Goal: Complete application form: Fill out and submit a form for a specific purpose

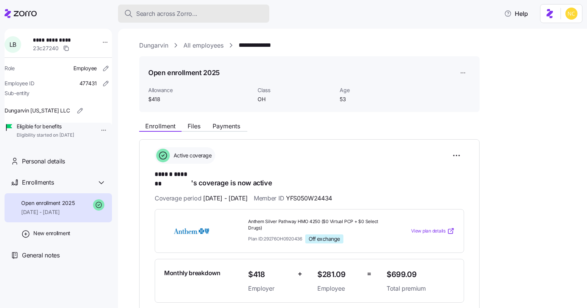
click at [203, 21] on button "Search across Zorro..." at bounding box center [193, 14] width 151 height 18
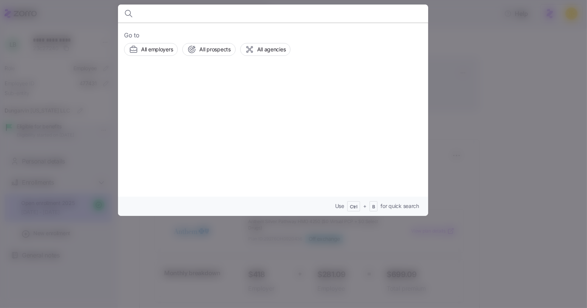
type input "c"
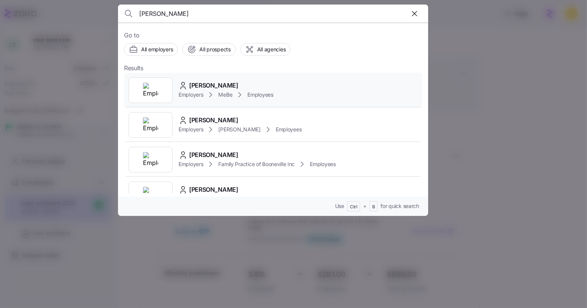
type input "[PERSON_NAME]"
click at [231, 87] on span "[PERSON_NAME]" at bounding box center [213, 85] width 49 height 9
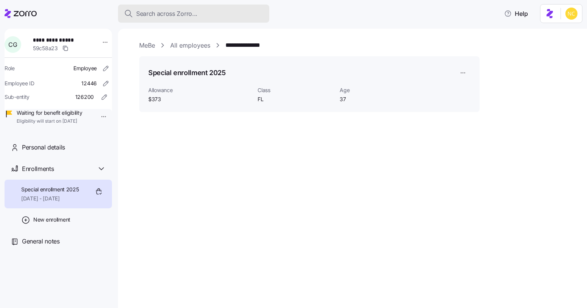
click at [194, 20] on button "Search across Zorro..." at bounding box center [193, 14] width 151 height 18
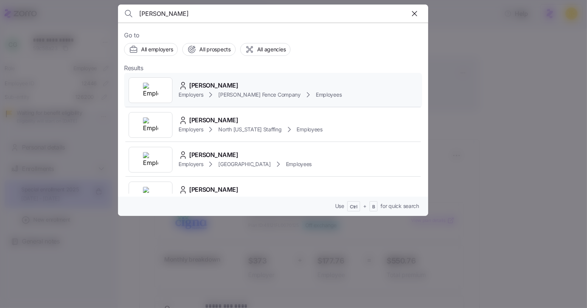
type input "[PERSON_NAME]"
click at [235, 79] on div "[PERSON_NAME] Employers [PERSON_NAME] Fence Company Employees" at bounding box center [273, 90] width 298 height 35
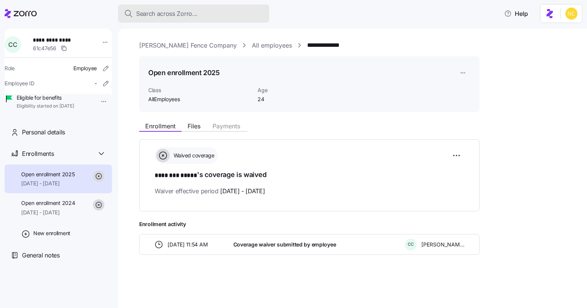
click at [213, 18] on button "Search across Zorro..." at bounding box center [193, 14] width 151 height 18
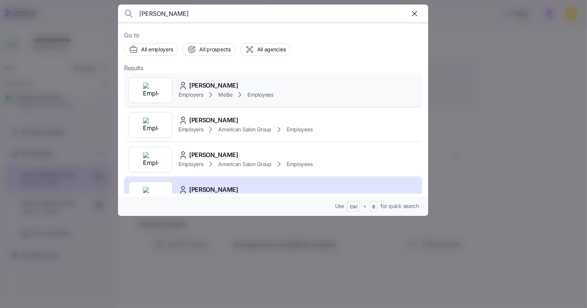
type input "[PERSON_NAME]"
click at [231, 87] on span "[PERSON_NAME]" at bounding box center [213, 85] width 49 height 9
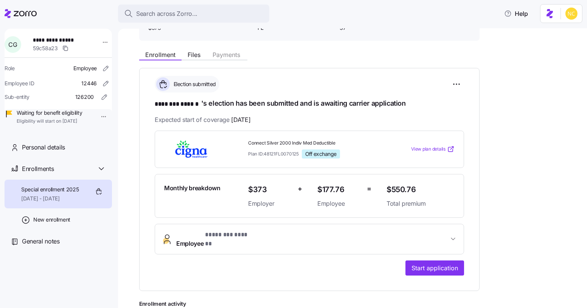
scroll to position [72, 0]
click at [418, 263] on span "Start application" at bounding box center [434, 267] width 46 height 9
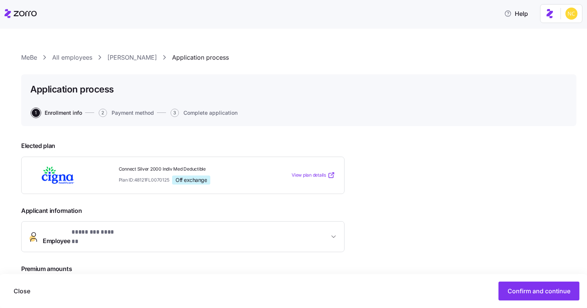
scroll to position [115, 0]
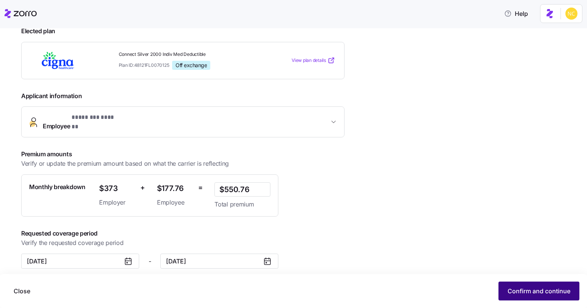
click at [522, 286] on button "Confirm and continue" at bounding box center [538, 291] width 81 height 19
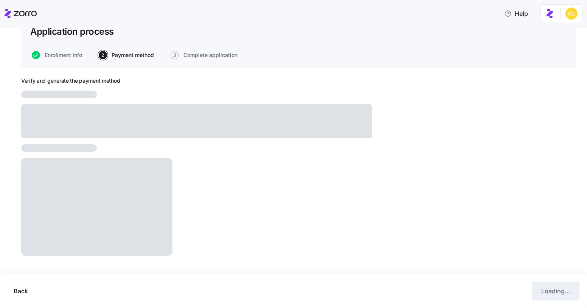
scroll to position [38, 0]
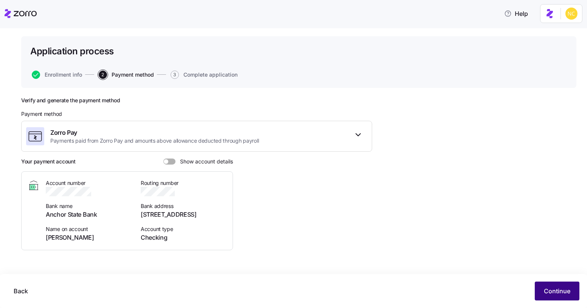
click at [543, 293] on button "Continue" at bounding box center [556, 291] width 45 height 19
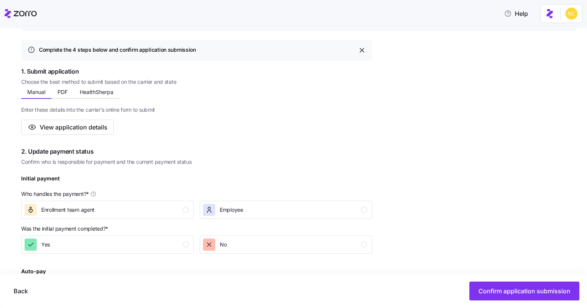
scroll to position [96, 0]
click at [112, 96] on button "HealthSherpa" at bounding box center [97, 91] width 46 height 11
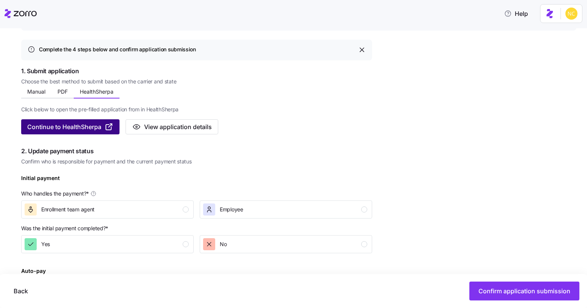
click at [104, 123] on span "Continue to HealthSherpa" at bounding box center [70, 126] width 86 height 9
click at [113, 128] on icon "button" at bounding box center [108, 126] width 9 height 9
click at [98, 126] on span "Continue to HealthSherpa" at bounding box center [64, 126] width 74 height 9
click at [62, 86] on button "PDF" at bounding box center [62, 91] width 22 height 11
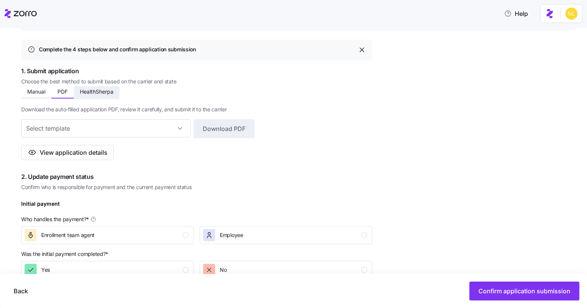
click at [91, 89] on span "HealthSherpa" at bounding box center [97, 91] width 34 height 5
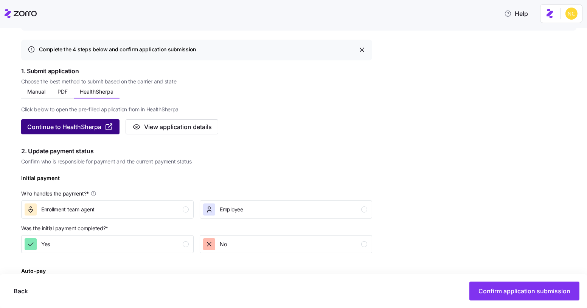
click at [85, 130] on span "Continue to HealthSherpa" at bounding box center [64, 126] width 74 height 9
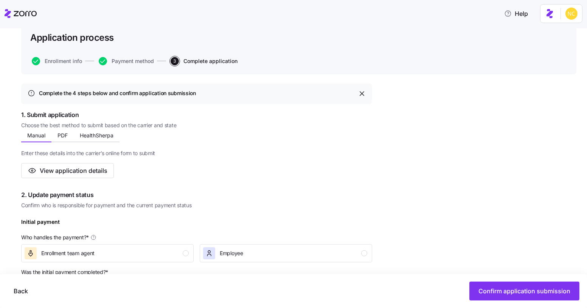
scroll to position [90, 0]
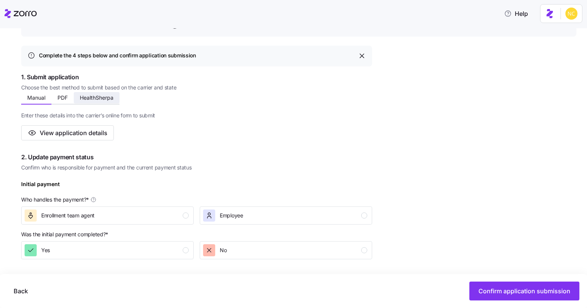
click at [95, 98] on span "HealthSherpa" at bounding box center [97, 97] width 34 height 5
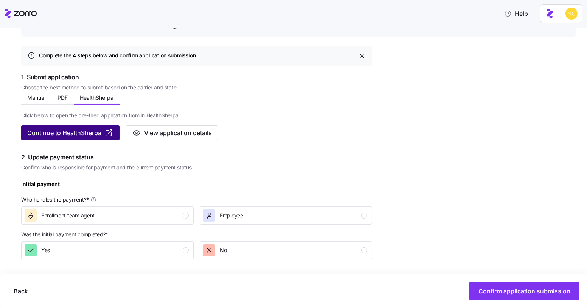
click at [84, 130] on span "Continue to HealthSherpa" at bounding box center [64, 133] width 74 height 9
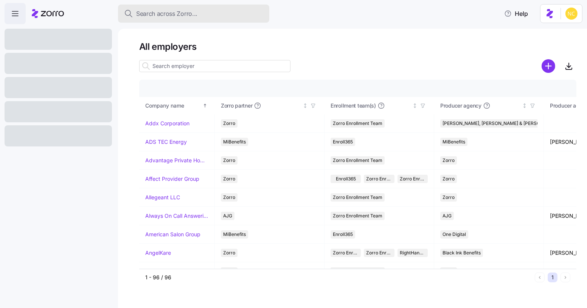
click at [215, 7] on button "Search across Zorro..." at bounding box center [193, 14] width 151 height 18
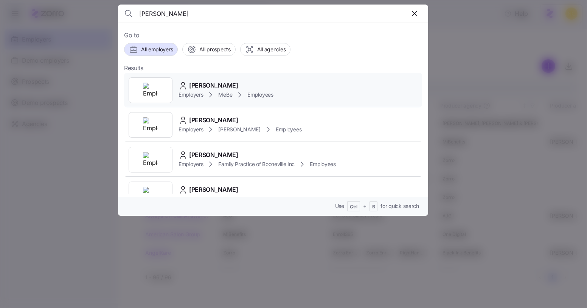
type input "[PERSON_NAME]"
click at [204, 82] on span "[PERSON_NAME]" at bounding box center [213, 85] width 49 height 9
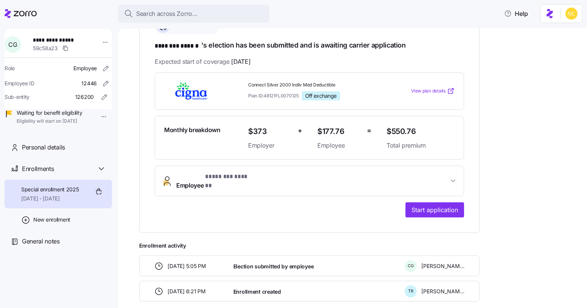
scroll to position [134, 0]
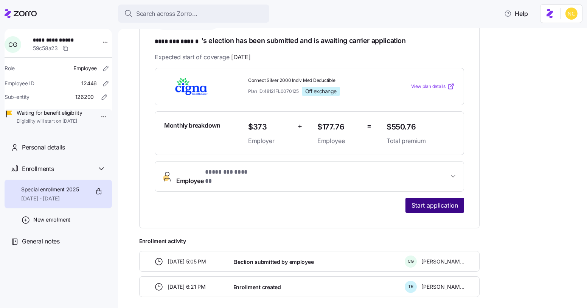
click at [428, 203] on button "Start application" at bounding box center [434, 205] width 59 height 15
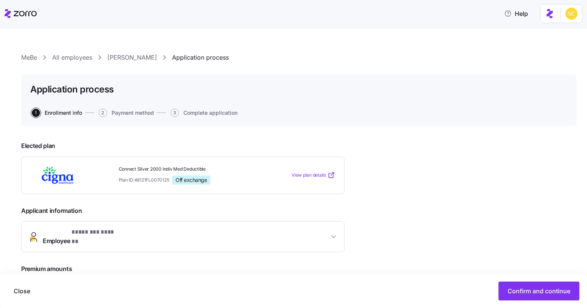
scroll to position [115, 0]
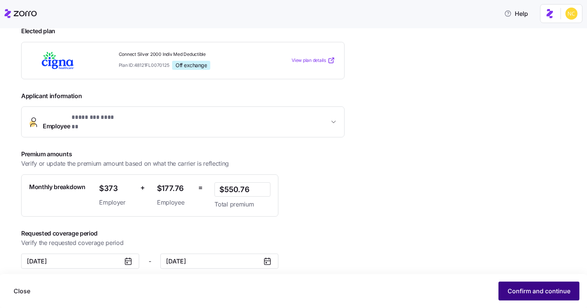
click at [531, 286] on button "Confirm and continue" at bounding box center [538, 291] width 81 height 19
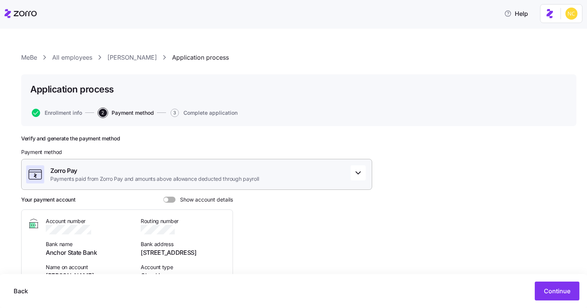
scroll to position [38, 0]
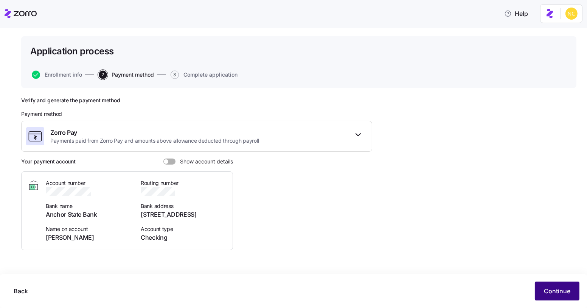
click at [553, 299] on button "Continue" at bounding box center [556, 291] width 45 height 19
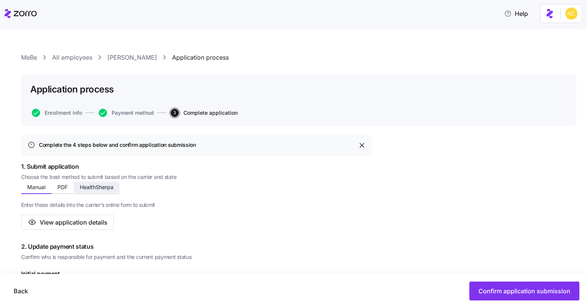
click at [93, 186] on span "HealthSherpa" at bounding box center [97, 187] width 34 height 5
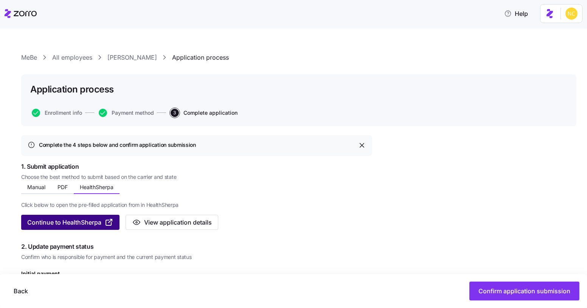
click at [89, 215] on button "Continue to HealthSherpa" at bounding box center [70, 222] width 98 height 15
click at [104, 226] on span "Continue to HealthSherpa" at bounding box center [70, 222] width 86 height 9
click at [123, 55] on link "[PERSON_NAME]" at bounding box center [132, 57] width 50 height 9
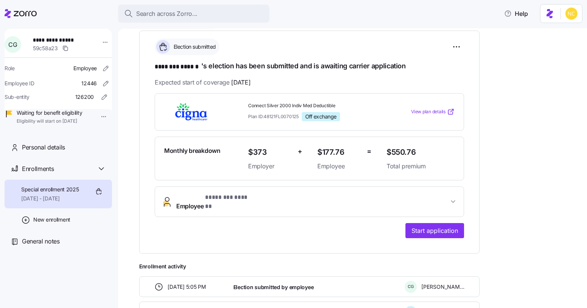
scroll to position [147, 0]
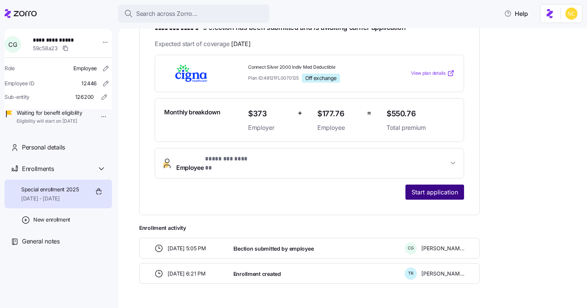
click at [432, 188] on span "Start application" at bounding box center [434, 192] width 46 height 9
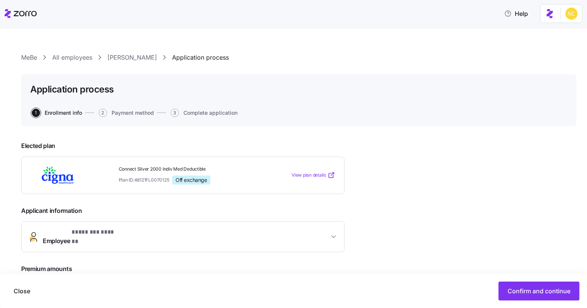
scroll to position [115, 0]
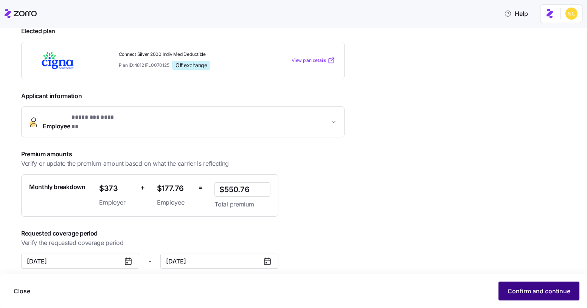
click at [513, 293] on span "Confirm and continue" at bounding box center [538, 291] width 63 height 9
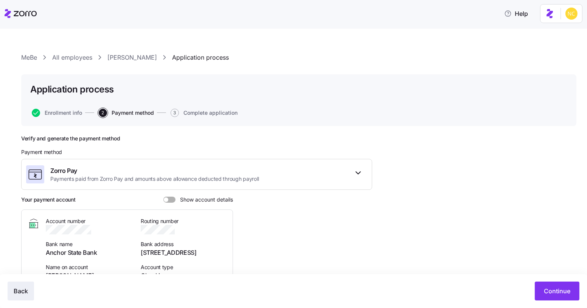
click at [27, 291] on span "Back" at bounding box center [21, 291] width 14 height 9
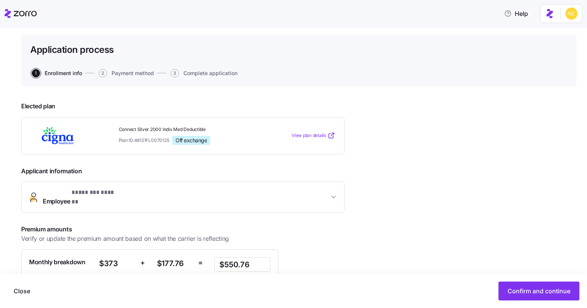
click at [121, 194] on span "Employee * ******** ****** *" at bounding box center [186, 197] width 286 height 18
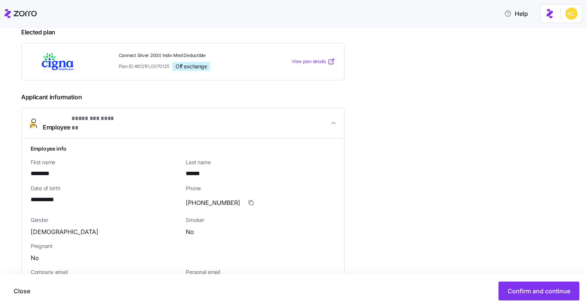
scroll to position [113, 0]
click at [122, 125] on button "Employee * ******** ****** *" at bounding box center [183, 124] width 322 height 31
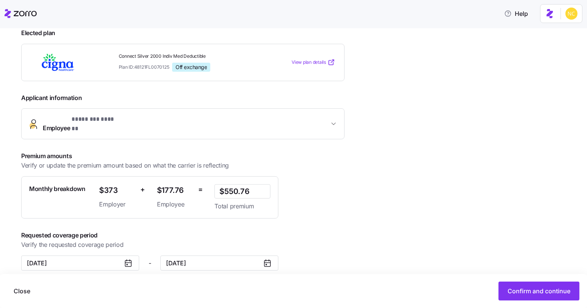
click at [122, 125] on button "Employee * ******** ****** *" at bounding box center [183, 124] width 322 height 30
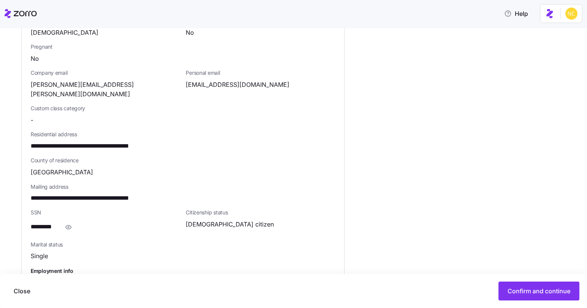
scroll to position [313, 0]
drag, startPoint x: 30, startPoint y: 129, endPoint x: 81, endPoint y: 134, distance: 50.5
click at [81, 142] on span "**********" at bounding box center [97, 146] width 133 height 9
copy span "**********"
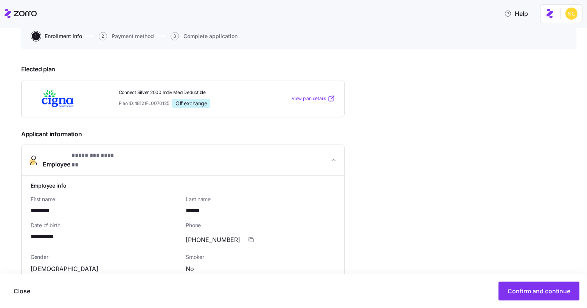
click at [142, 152] on button "Employee * ******** ****** *" at bounding box center [183, 160] width 322 height 31
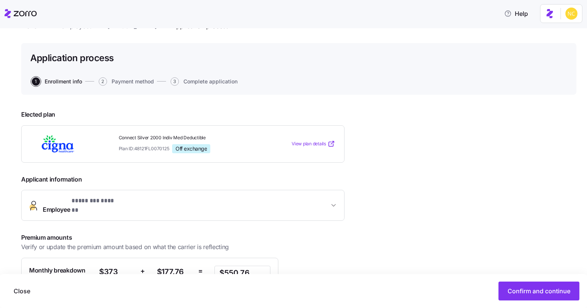
scroll to position [30, 0]
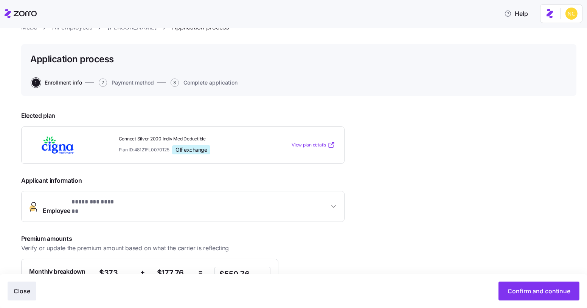
click at [25, 294] on span "Close" at bounding box center [22, 291] width 17 height 9
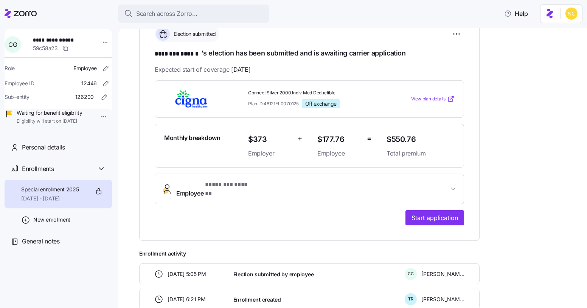
scroll to position [113, 0]
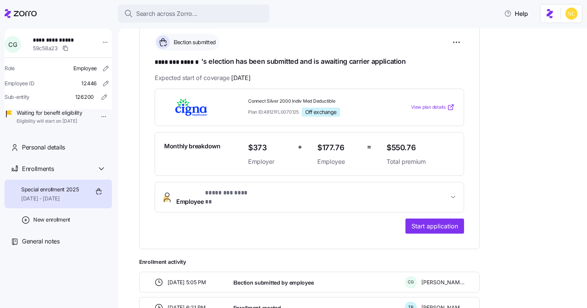
click at [216, 202] on button "Employee * ******** ****** *" at bounding box center [309, 198] width 308 height 30
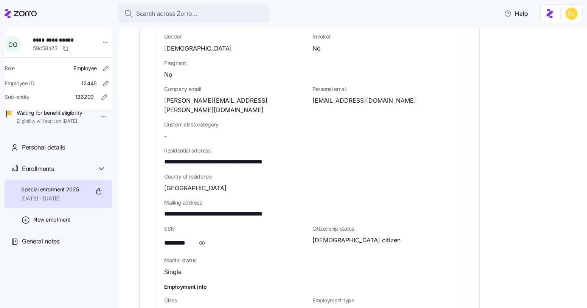
scroll to position [372, 0]
click at [203, 238] on icon "button" at bounding box center [202, 242] width 8 height 9
drag, startPoint x: 161, startPoint y: 228, endPoint x: 207, endPoint y: 229, distance: 45.7
click at [207, 229] on div "**********" at bounding box center [309, 152] width 308 height 394
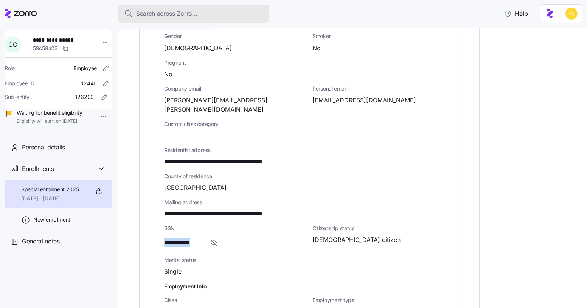
copy span "**********"
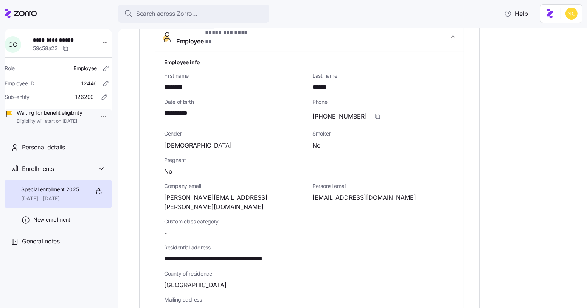
scroll to position [273, 0]
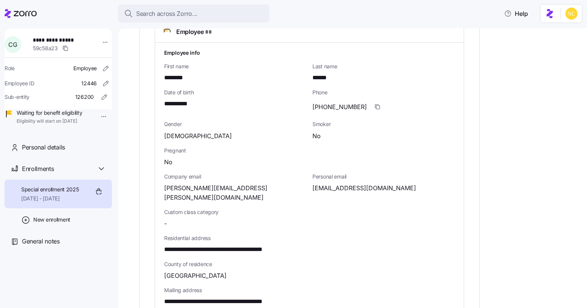
click at [198, 147] on span "Pregnant" at bounding box center [309, 151] width 290 height 8
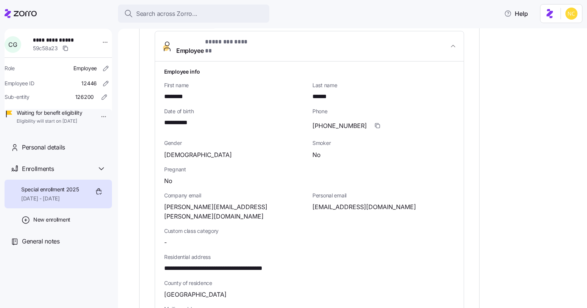
scroll to position [262, 0]
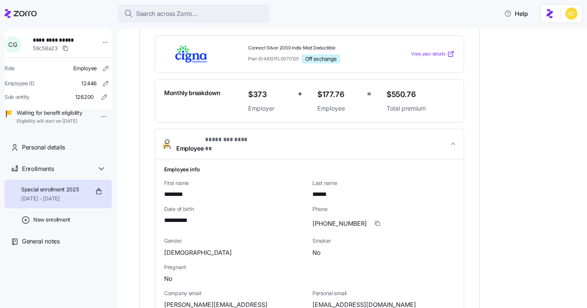
click at [214, 141] on span "* ******** ****** *" at bounding box center [230, 139] width 50 height 9
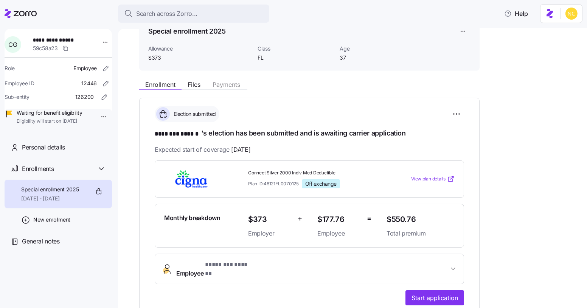
scroll to position [0, 0]
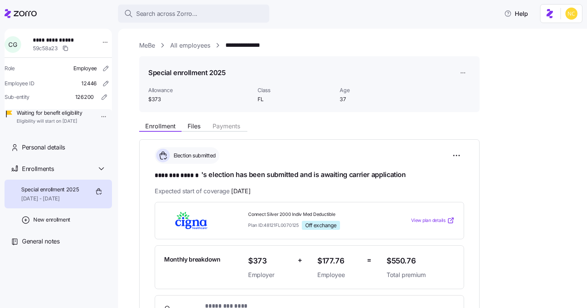
click at [155, 46] on link "MeBe" at bounding box center [147, 45] width 16 height 9
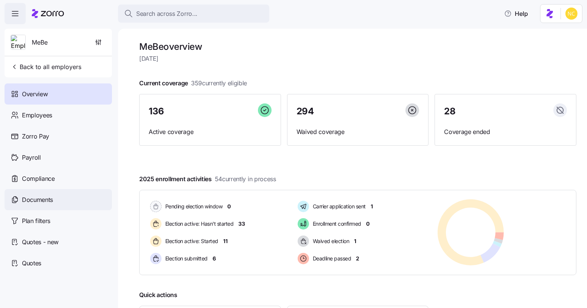
click at [55, 192] on div "Documents" at bounding box center [58, 199] width 107 height 21
click at [49, 203] on span "Documents" at bounding box center [37, 199] width 31 height 9
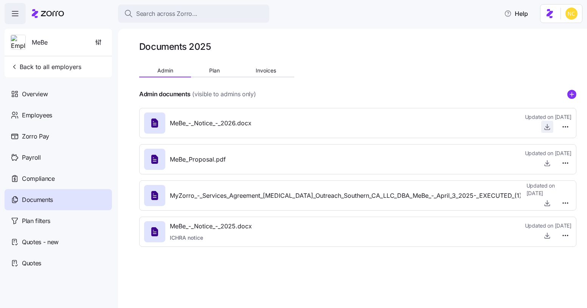
click at [545, 127] on icon "button" at bounding box center [547, 127] width 8 height 8
click at [243, 19] on button "Search across Zorro..." at bounding box center [193, 14] width 151 height 18
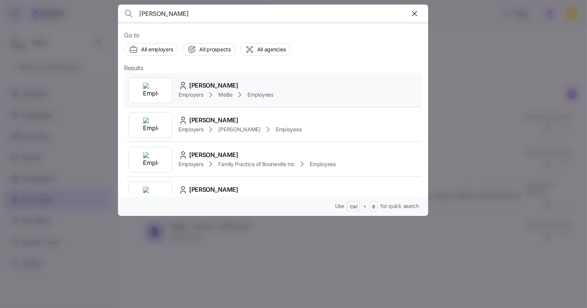
type input "[PERSON_NAME]"
click at [240, 77] on div "Courtney Griggs Employers MeBe Employees" at bounding box center [273, 90] width 298 height 35
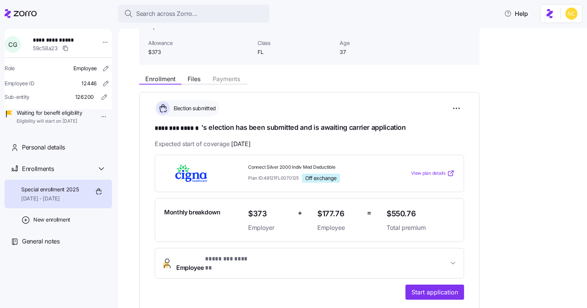
scroll to position [48, 0]
